Goal: Transaction & Acquisition: Purchase product/service

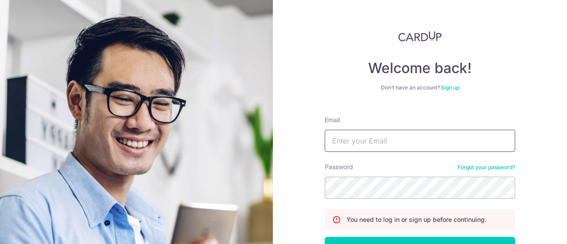
click at [393, 147] on input "Email" at bounding box center [420, 141] width 190 height 22
type input "janessa.w@gmail.com"
click at [325, 237] on button "Log in" at bounding box center [420, 248] width 190 height 22
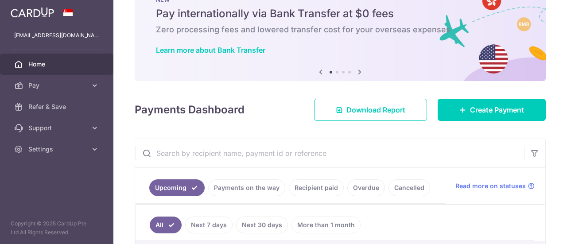
scroll to position [37, 0]
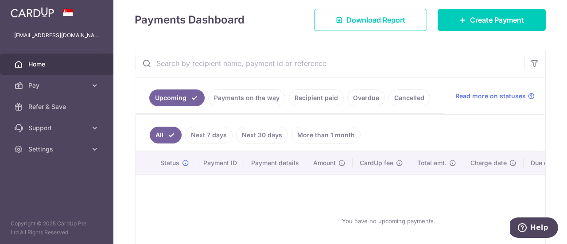
click at [238, 93] on link "Payments on the way" at bounding box center [246, 97] width 77 height 17
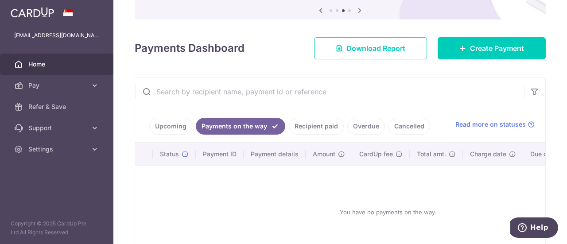
scroll to position [122, 0]
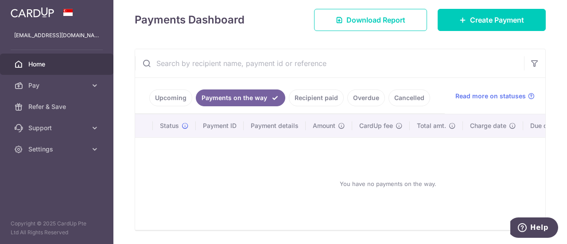
click at [305, 93] on link "Recipient paid" at bounding box center [316, 97] width 55 height 17
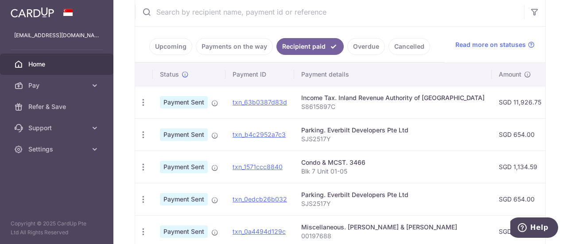
scroll to position [180, 0]
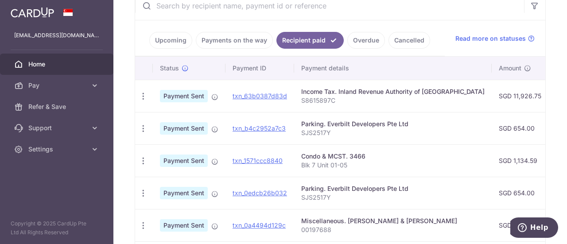
click at [201, 157] on span "Payment Sent" at bounding box center [184, 161] width 48 height 12
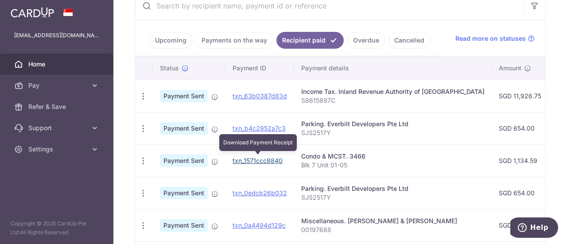
click at [249, 160] on link "txn_1571ccc8840" at bounding box center [257, 161] width 50 height 8
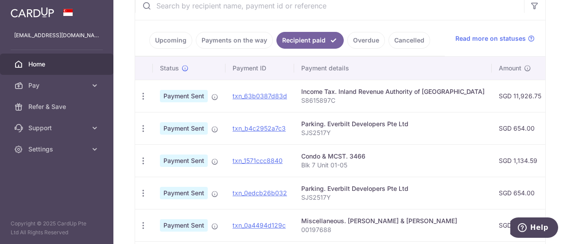
click at [313, 158] on div "Condo & MCST. 3466" at bounding box center [392, 156] width 183 height 9
click at [144, 159] on icon "button" at bounding box center [143, 160] width 9 height 9
click at [170, 161] on span "Payment Sent" at bounding box center [184, 161] width 48 height 12
drag, startPoint x: 194, startPoint y: 158, endPoint x: 291, endPoint y: 160, distance: 97.5
click at [197, 158] on span "Payment Sent" at bounding box center [184, 161] width 48 height 12
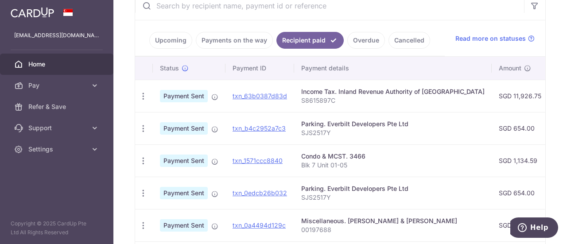
click at [356, 161] on p "Blk 7 Unit 01-05" at bounding box center [392, 165] width 183 height 9
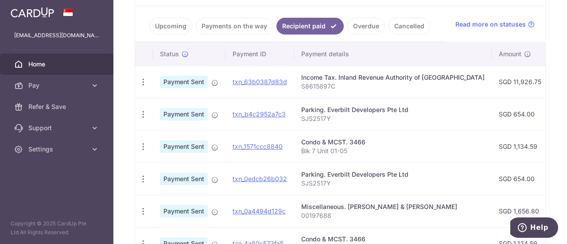
scroll to position [196, 0]
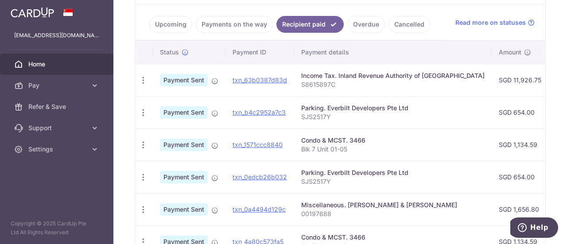
drag, startPoint x: 478, startPoint y: 124, endPoint x: 375, endPoint y: 128, distance: 103.3
click at [376, 128] on tbody "PDF Receipt Payment Sent txn_63b0387d83d Income Tax. Inland Revenue Authority o…" at bounding box center [488, 225] width 707 height 323
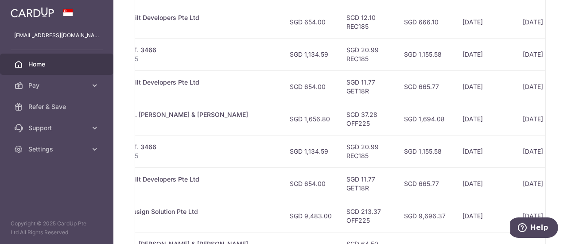
scroll to position [286, 0]
click at [339, 150] on td "SGD 20.99 REC185" at bounding box center [368, 151] width 58 height 32
copy tr "REC185"
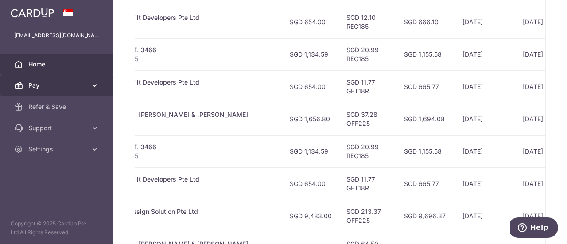
click at [35, 86] on span "Pay" at bounding box center [57, 85] width 58 height 9
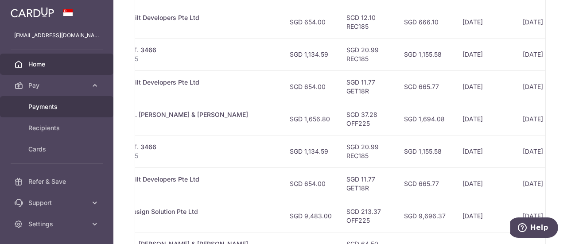
click at [45, 106] on span "Payments" at bounding box center [57, 106] width 58 height 9
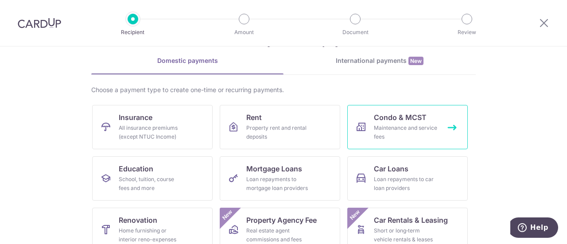
scroll to position [35, 0]
click at [384, 122] on link "Condo & MCST Maintenance and service fees" at bounding box center [407, 126] width 120 height 44
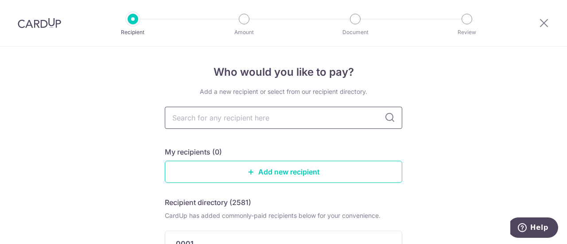
drag, startPoint x: 248, startPoint y: 120, endPoint x: 248, endPoint y: 126, distance: 6.7
click at [248, 120] on input "text" at bounding box center [283, 118] width 237 height 22
click at [324, 154] on div "My recipients (0)" at bounding box center [283, 152] width 237 height 11
click at [286, 172] on link "Add new recipient" at bounding box center [283, 172] width 237 height 22
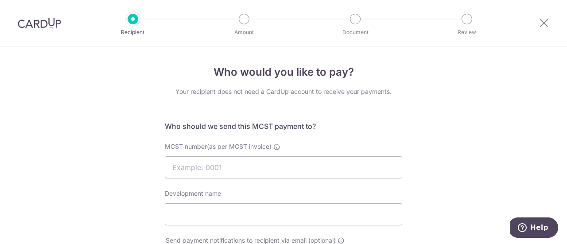
click at [536, 23] on div at bounding box center [544, 23] width 46 height 46
click at [538, 23] on div at bounding box center [544, 23] width 46 height 46
click at [540, 22] on icon at bounding box center [544, 22] width 11 height 11
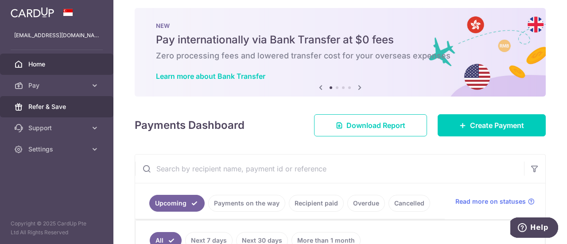
scroll to position [17, 0]
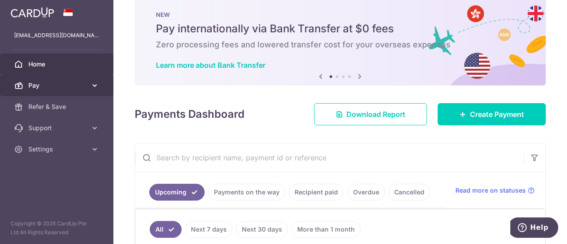
click at [48, 86] on span "Pay" at bounding box center [57, 85] width 58 height 9
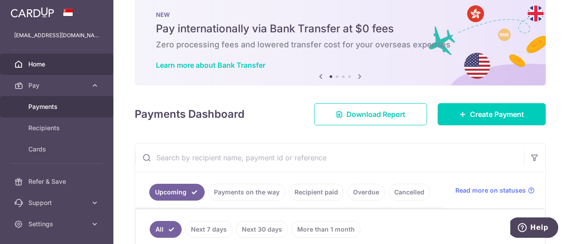
click at [63, 105] on span "Payments" at bounding box center [57, 106] width 58 height 9
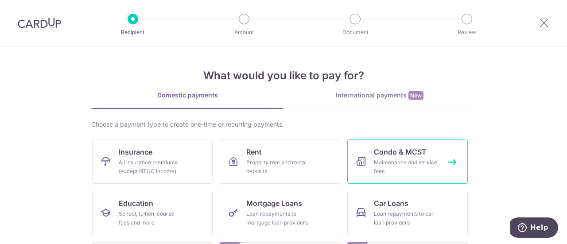
click at [412, 163] on div "Maintenance and service fees" at bounding box center [406, 167] width 64 height 18
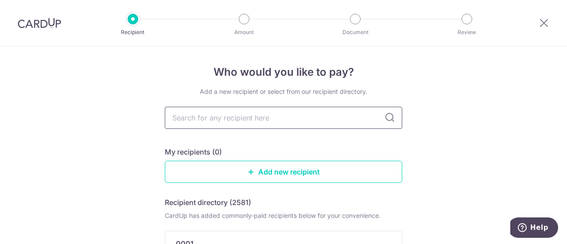
click at [244, 115] on input "text" at bounding box center [283, 118] width 237 height 22
click at [292, 172] on link "Add new recipient" at bounding box center [283, 172] width 237 height 22
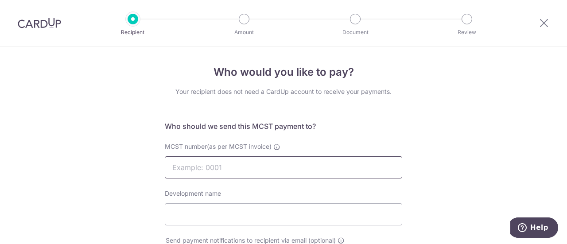
click at [283, 167] on input "MCST number(as per MCST invoice)" at bounding box center [283, 167] width 237 height 22
type input "3466"
click at [232, 202] on div "Development name" at bounding box center [283, 207] width 237 height 36
click at [230, 214] on input "Development name" at bounding box center [283, 214] width 237 height 22
type input "one-north residences"
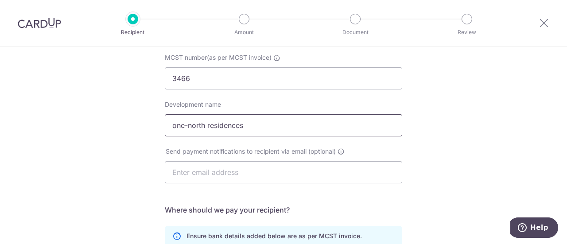
scroll to position [108, 0]
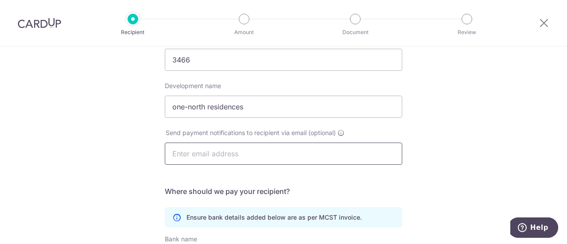
click at [244, 158] on input "text" at bounding box center [283, 154] width 237 height 22
type input "onenorthres@singnet.com.sg"
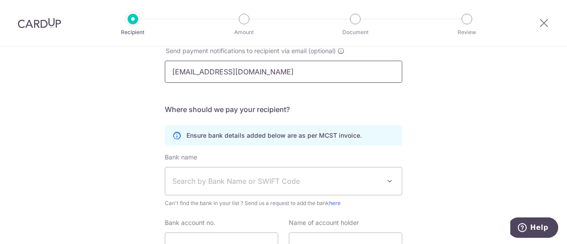
scroll to position [190, 0]
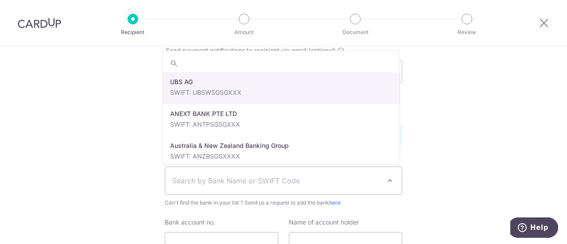
click at [232, 178] on span "Search by Bank Name or SWIFT Code" at bounding box center [276, 180] width 208 height 11
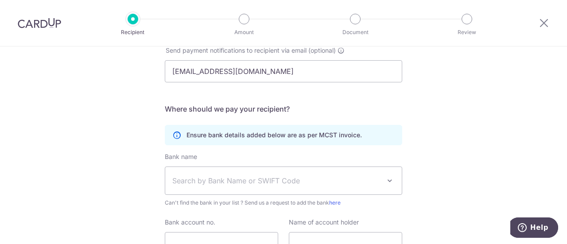
click at [459, 163] on div "Who would you like to pay? Your recipient does not need a CardUp account to rec…" at bounding box center [283, 91] width 567 height 469
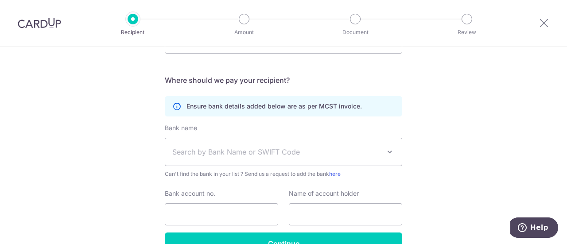
scroll to position [242, 0]
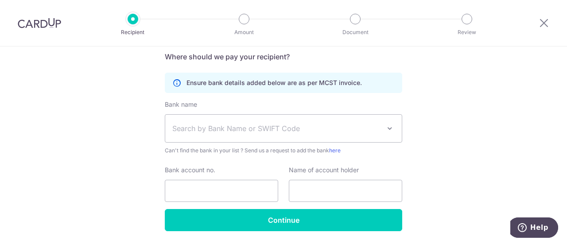
click at [329, 126] on span "Search by Bank Name or SWIFT Code" at bounding box center [276, 128] width 208 height 11
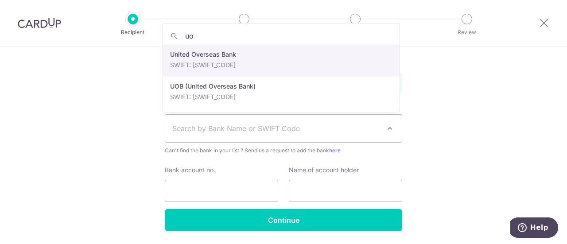
type input "uo"
select select "23668"
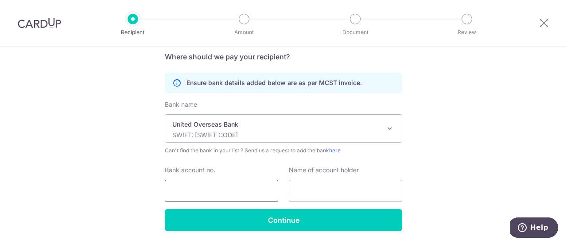
click at [219, 181] on input "Bank account no." at bounding box center [221, 191] width 113 height 22
type input "4503007864"
click at [302, 195] on input "text" at bounding box center [345, 191] width 113 height 22
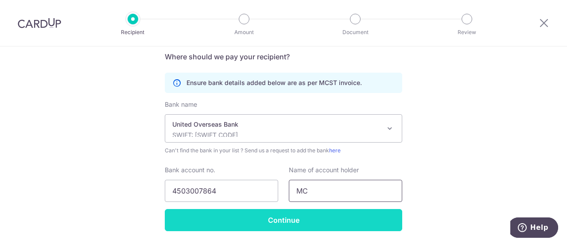
type input "MCST PLAN NO 3466"
click at [339, 220] on input "Continue" at bounding box center [283, 220] width 237 height 22
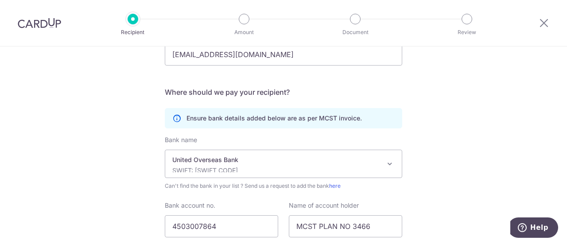
scroll to position [283, 0]
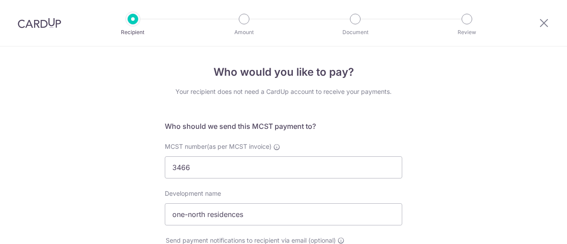
select select "23668"
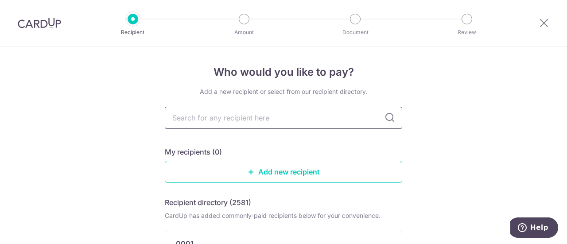
click at [251, 119] on input "text" at bounding box center [283, 118] width 237 height 22
type input "3466"
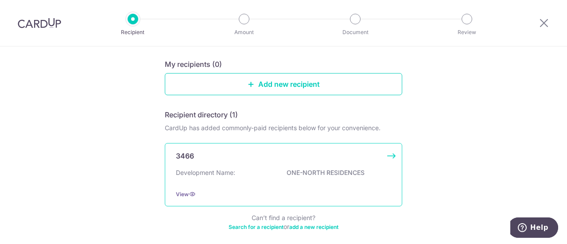
scroll to position [92, 0]
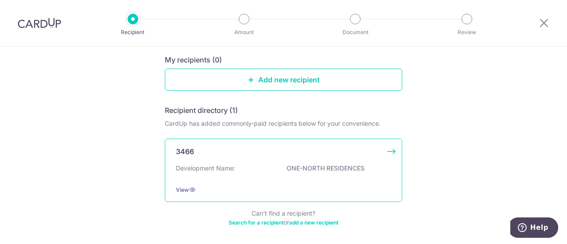
click at [395, 149] on div "3466 Development Name: ONE-NORTH RESIDENCES View" at bounding box center [283, 170] width 237 height 63
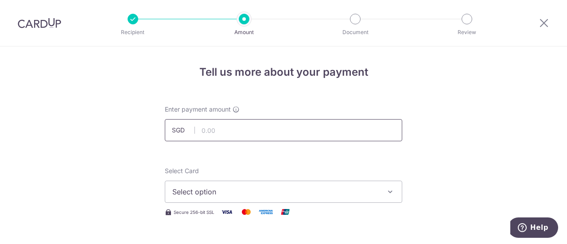
click at [260, 128] on input "text" at bounding box center [283, 130] width 237 height 22
type input "1,170.72"
click at [238, 192] on span "Select option" at bounding box center [275, 191] width 206 height 11
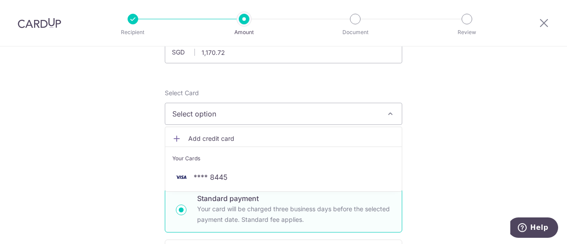
scroll to position [78, 0]
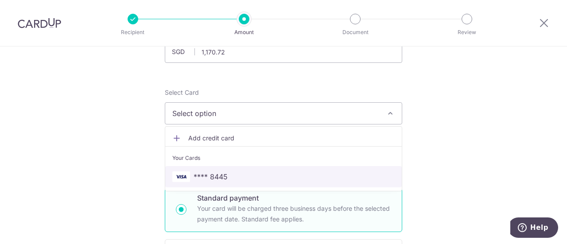
drag, startPoint x: 257, startPoint y: 178, endPoint x: 387, endPoint y: 177, distance: 130.6
click at [257, 178] on span "**** 8445" at bounding box center [283, 176] width 222 height 11
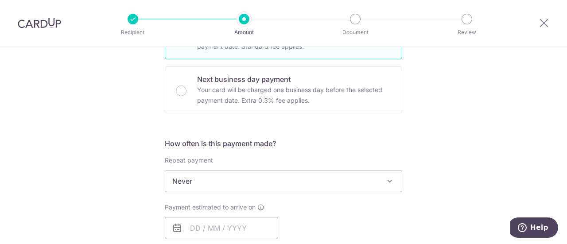
scroll to position [270, 0]
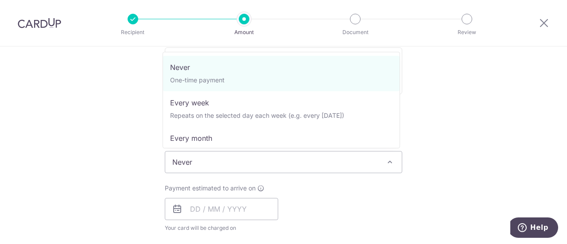
click at [353, 164] on span "Never" at bounding box center [283, 161] width 236 height 21
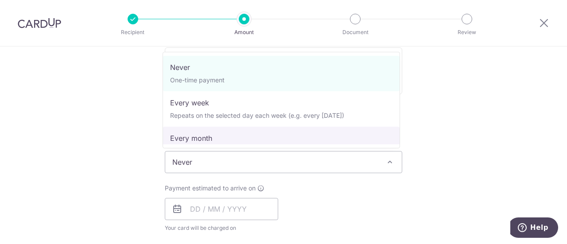
select select "3"
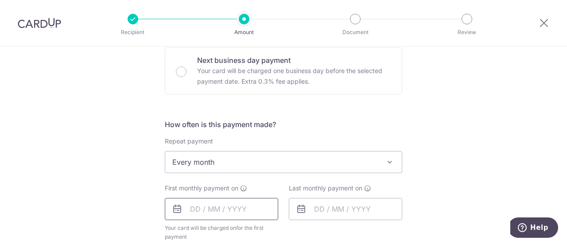
click at [227, 205] on input "text" at bounding box center [221, 209] width 113 height 22
click at [469, 160] on div "Tell us more about your payment Enter payment amount SGD 1,170.72 1170.72 Selec…" at bounding box center [283, 181] width 567 height 810
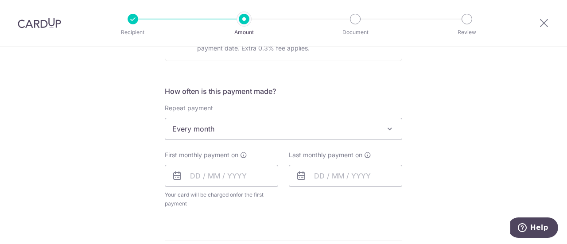
scroll to position [333, 0]
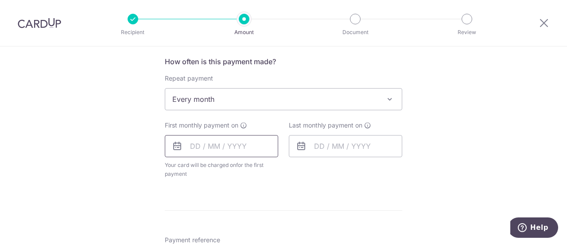
click at [249, 148] on input "text" at bounding box center [221, 146] width 113 height 22
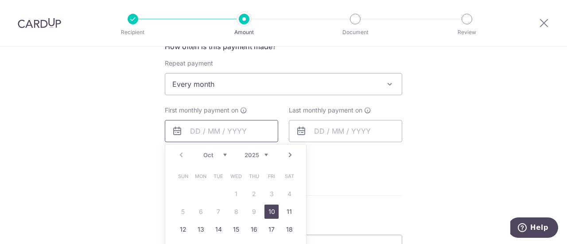
scroll to position [366, 0]
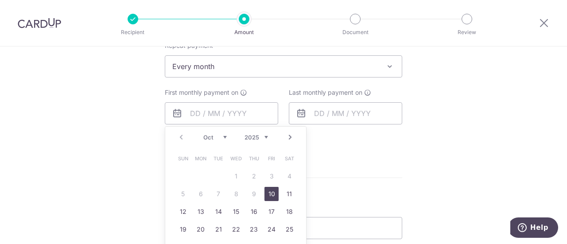
drag, startPoint x: 270, startPoint y: 190, endPoint x: 320, endPoint y: 145, distance: 67.4
click at [270, 190] on link "10" at bounding box center [271, 194] width 14 height 14
type input "10/10/2025"
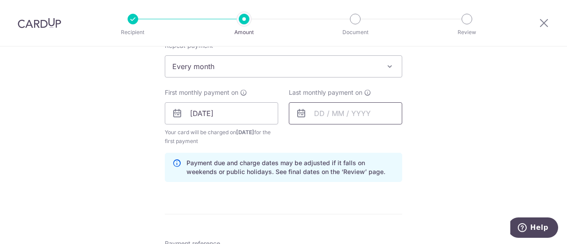
click at [329, 109] on input "text" at bounding box center [345, 113] width 113 height 22
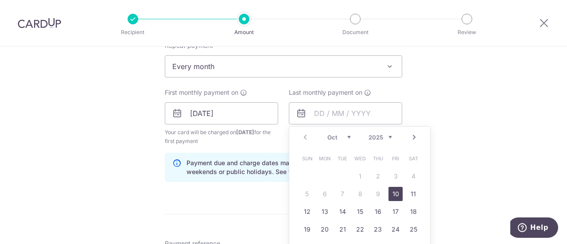
click at [342, 138] on select "Oct Nov Dec" at bounding box center [338, 137] width 23 height 7
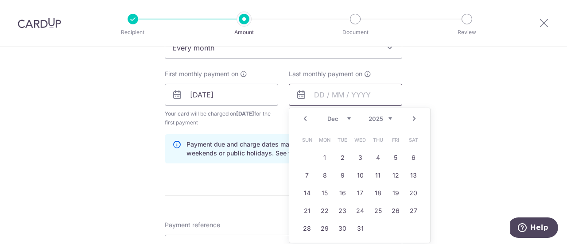
scroll to position [398, 0]
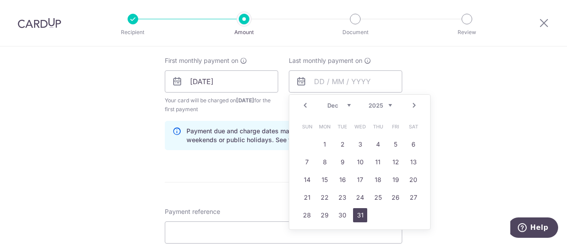
click at [356, 213] on link "31" at bounding box center [360, 215] width 14 height 14
type input "31/12/2025"
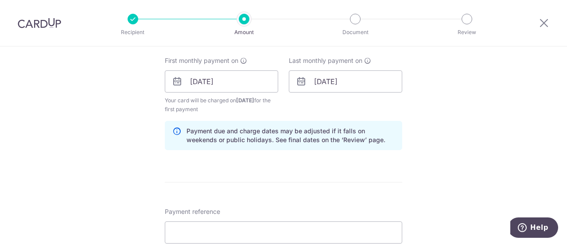
click at [482, 150] on div "Tell us more about your payment Enter payment amount SGD 1,170.72 1170.72 Selec…" at bounding box center [283, 72] width 567 height 846
click at [384, 86] on input "31/12/2025" at bounding box center [345, 81] width 113 height 22
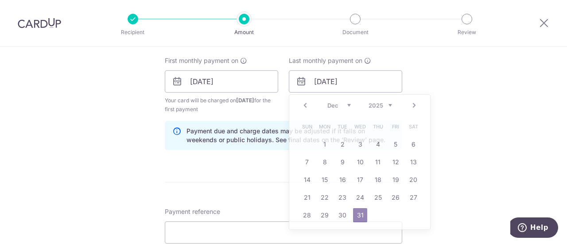
click at [467, 124] on div "Tell us more about your payment Enter payment amount SGD 1,170.72 1170.72 Selec…" at bounding box center [283, 72] width 567 height 846
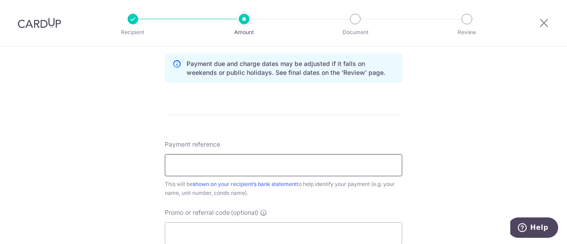
scroll to position [465, 0]
click at [279, 161] on input "Payment reference" at bounding box center [283, 165] width 237 height 22
type input "Blk 7/ Unit #01-05"
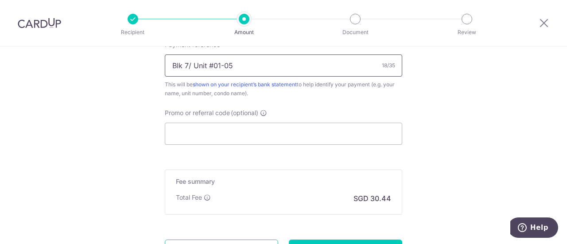
scroll to position [566, 0]
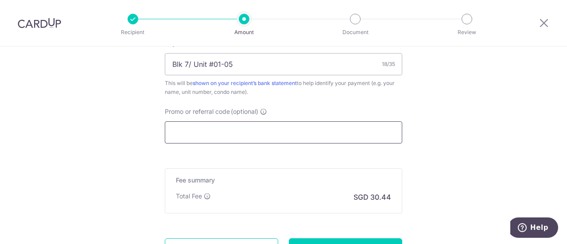
click at [276, 136] on input "Promo or referral code (optional)" at bounding box center [283, 132] width 237 height 22
paste input "REC185"
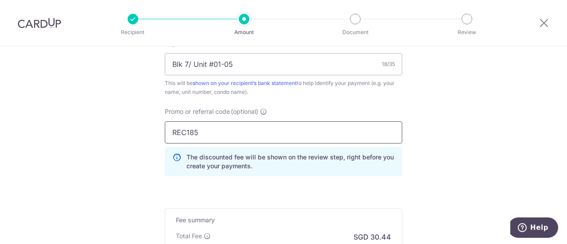
type input "REC185"
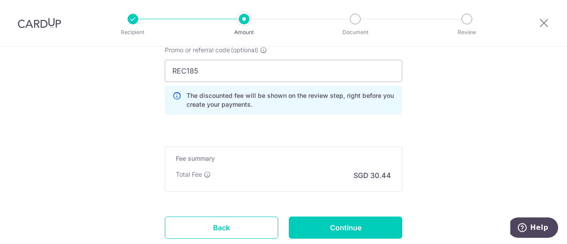
scroll to position [651, 0]
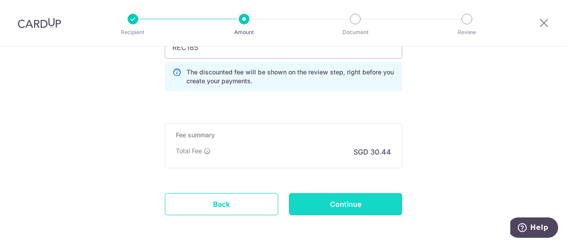
click at [350, 198] on input "Continue" at bounding box center [345, 204] width 113 height 22
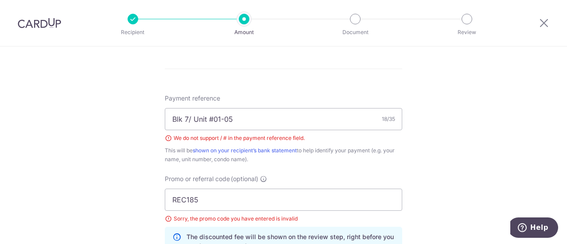
scroll to position [453, 0]
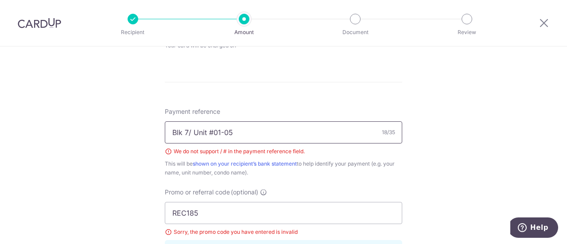
click at [210, 130] on input "Blk 7/ Unit #01-05" at bounding box center [283, 132] width 237 height 22
click at [226, 153] on div "We do not support / # in the payment reference field." at bounding box center [283, 151] width 237 height 9
click at [192, 130] on input "Blk 7/ Unit 01-05" at bounding box center [283, 132] width 237 height 22
type input "Blk 7 Unit 01-05"
click at [346, 178] on div "Payment reference Blk 7 Unit 01-05 16/35 We do not support / # in the payment r…" at bounding box center [283, 191] width 237 height 169
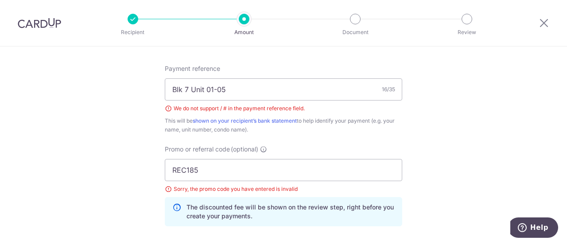
scroll to position [497, 0]
drag, startPoint x: 215, startPoint y: 160, endPoint x: 141, endPoint y: 165, distance: 74.1
paste input "text"
type input "REC185"
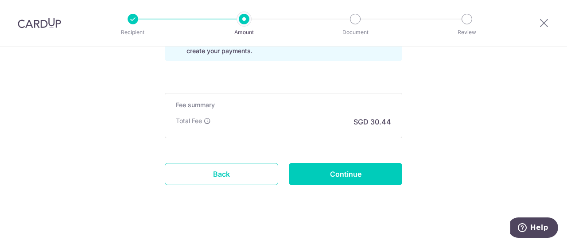
scroll to position [666, 0]
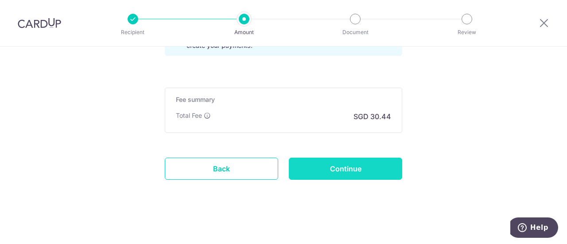
click at [345, 165] on input "Continue" at bounding box center [345, 169] width 113 height 22
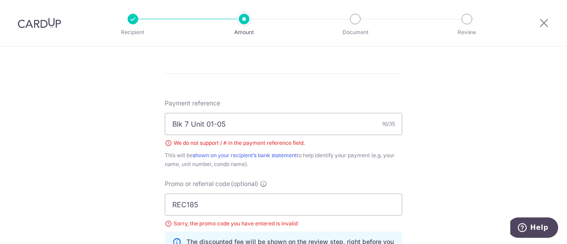
scroll to position [452, 0]
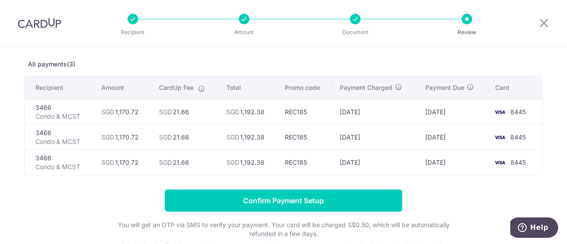
scroll to position [32, 0]
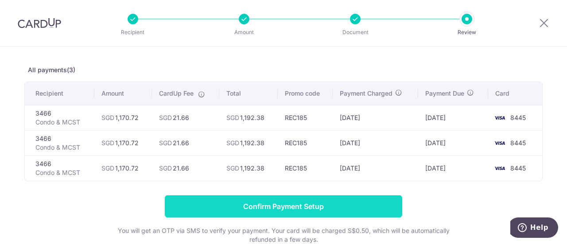
click at [273, 201] on input "Confirm Payment Setup" at bounding box center [283, 206] width 237 height 22
